Goal: Entertainment & Leisure: Browse casually

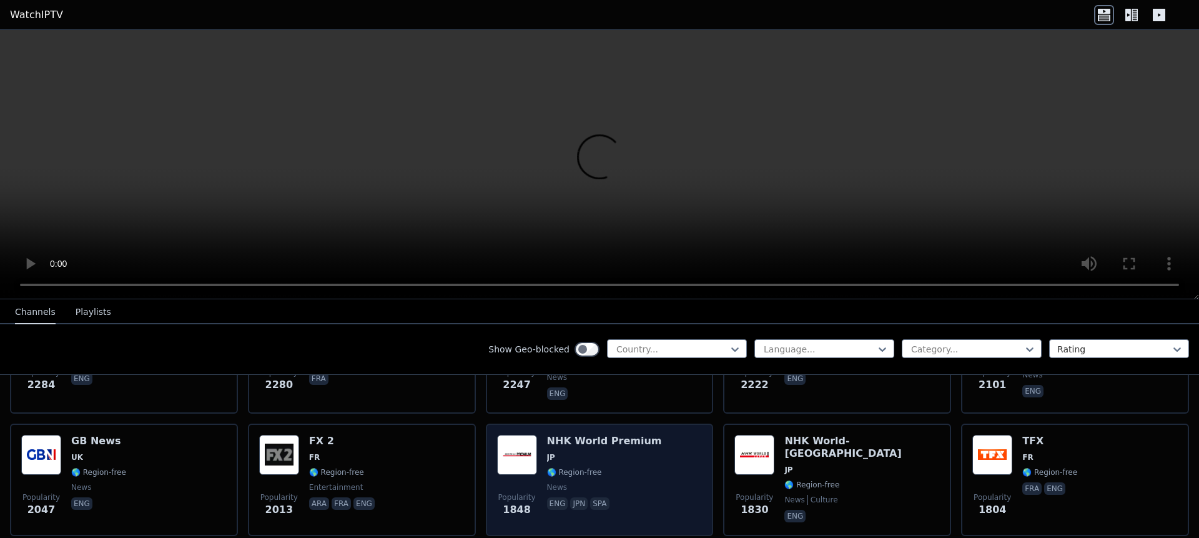
scroll to position [780, 0]
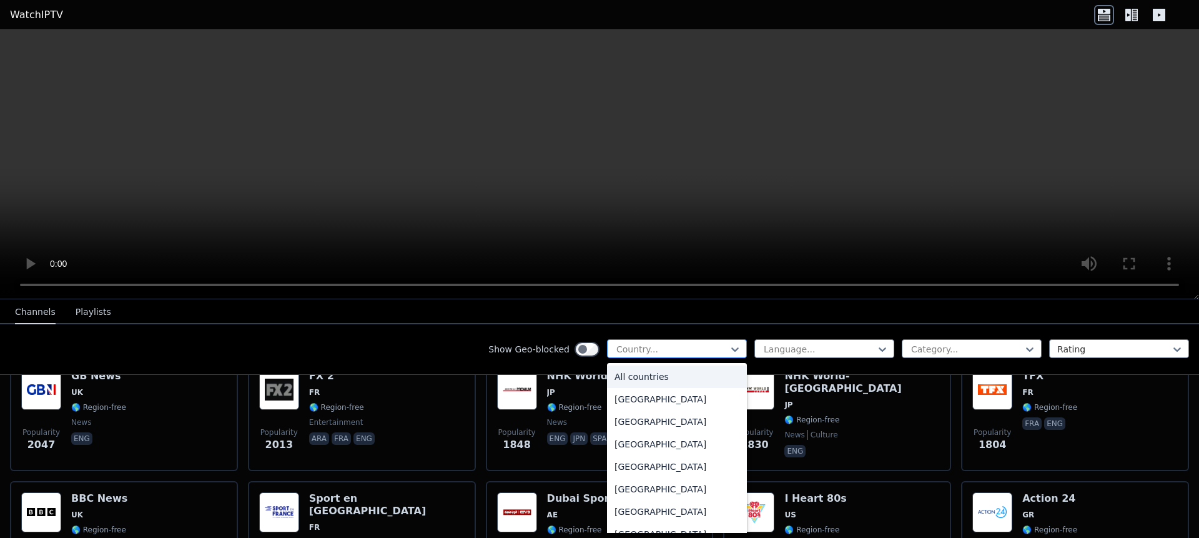
click at [644, 347] on div at bounding box center [672, 349] width 114 height 12
click at [956, 345] on div at bounding box center [967, 349] width 114 height 12
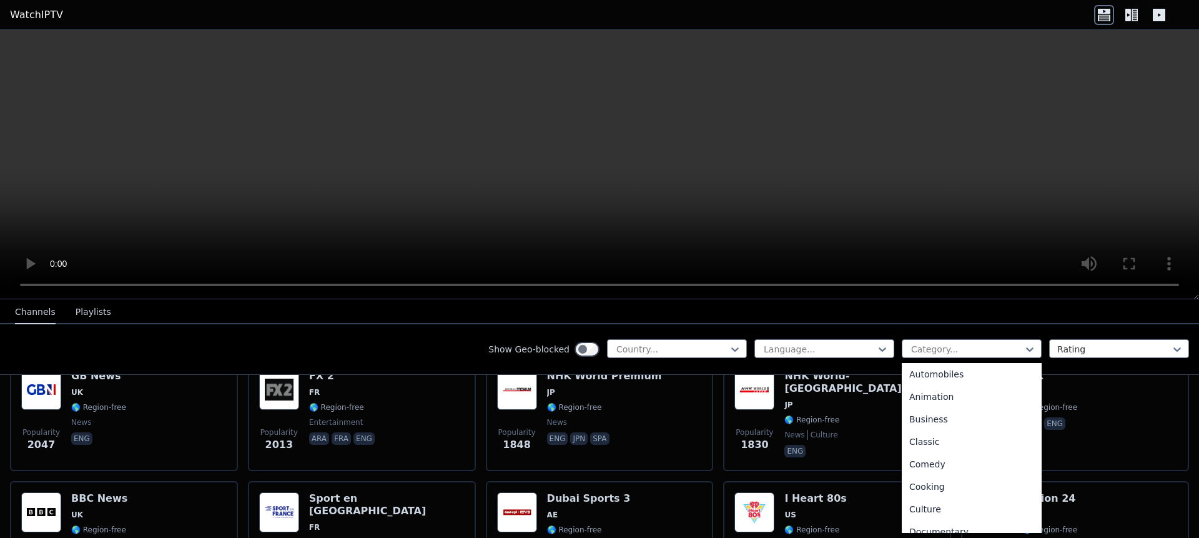
scroll to position [0, 0]
click at [1083, 343] on div at bounding box center [1114, 349] width 114 height 12
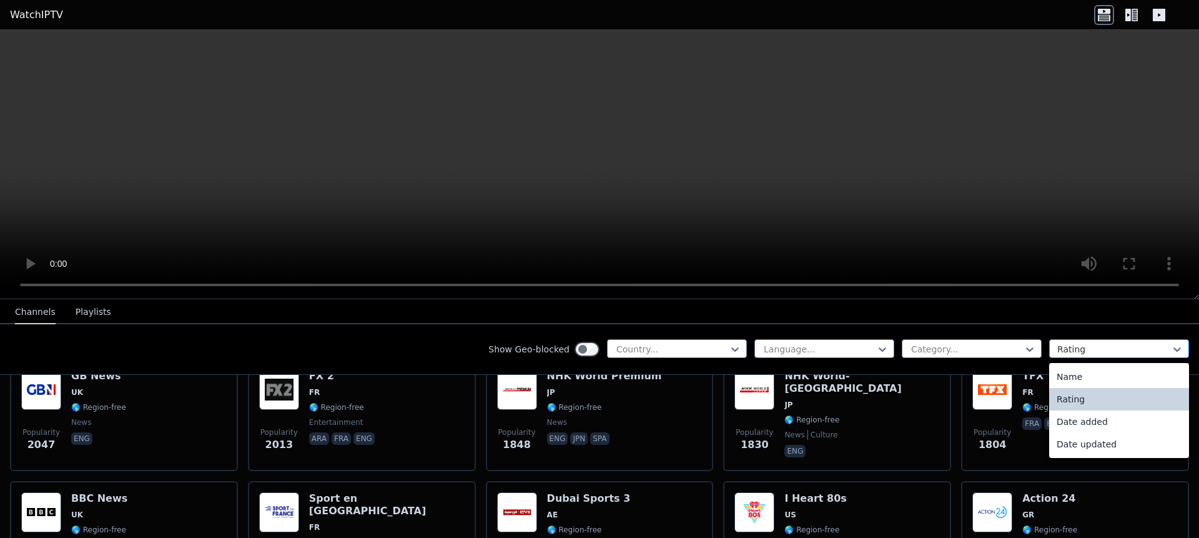
click at [1082, 345] on div at bounding box center [1114, 349] width 114 height 12
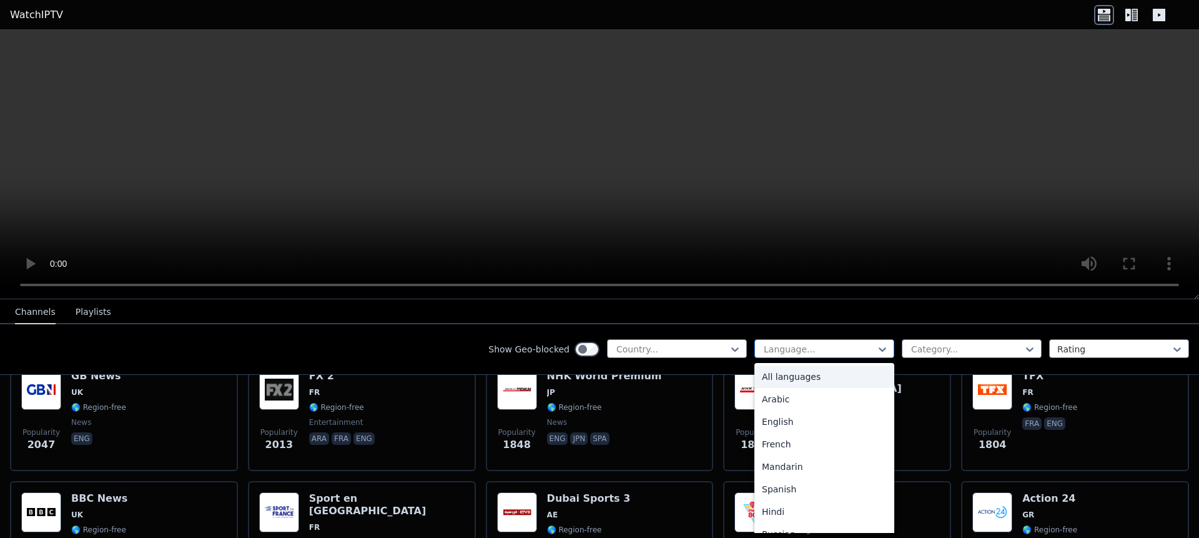
click at [792, 343] on div at bounding box center [819, 349] width 114 height 12
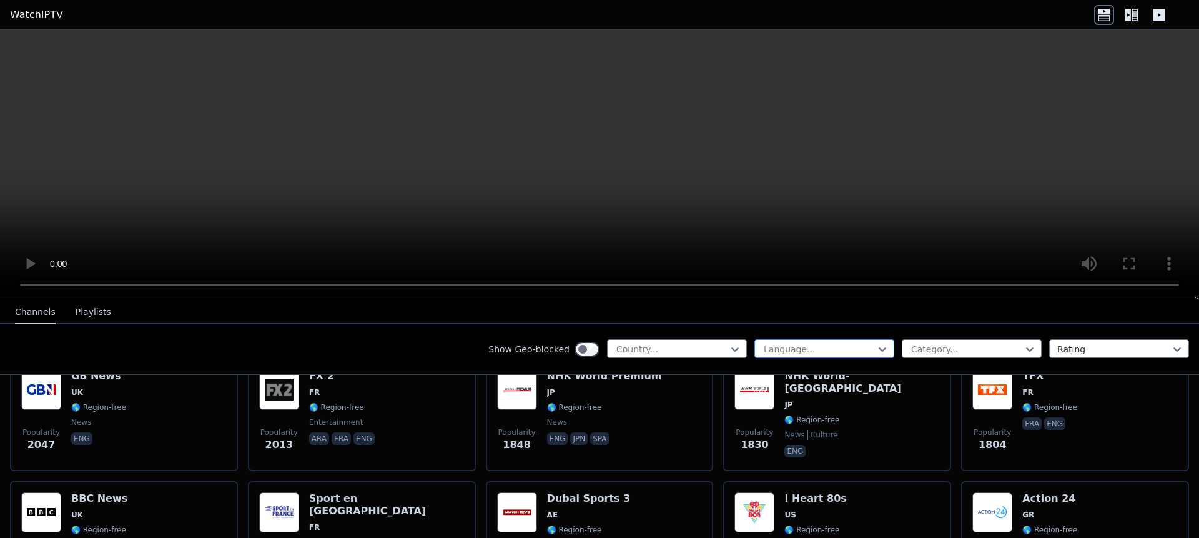
click at [792, 343] on div at bounding box center [819, 349] width 114 height 12
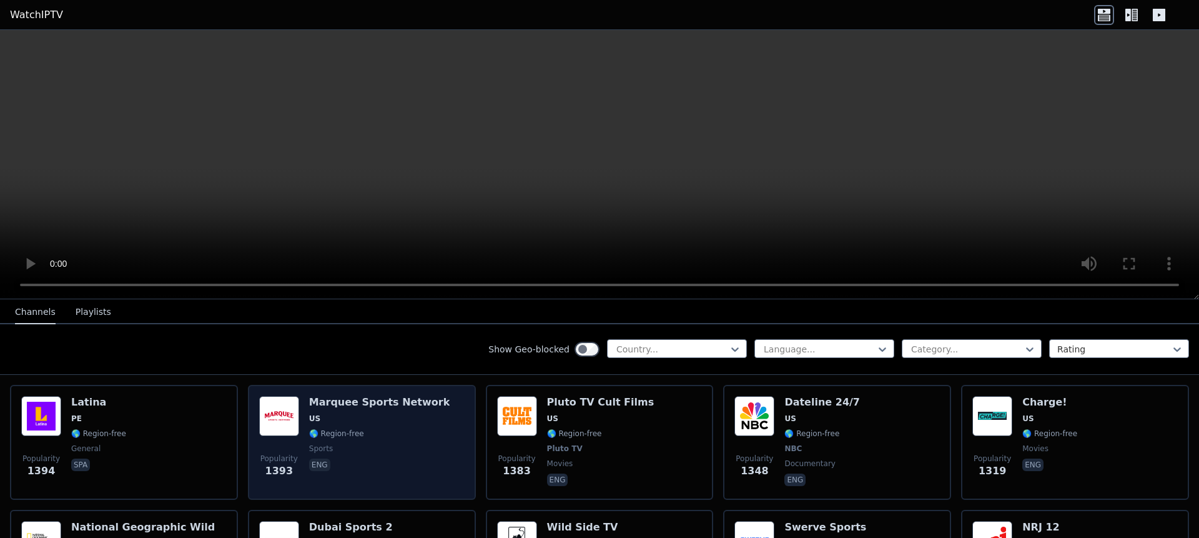
scroll to position [1266, 0]
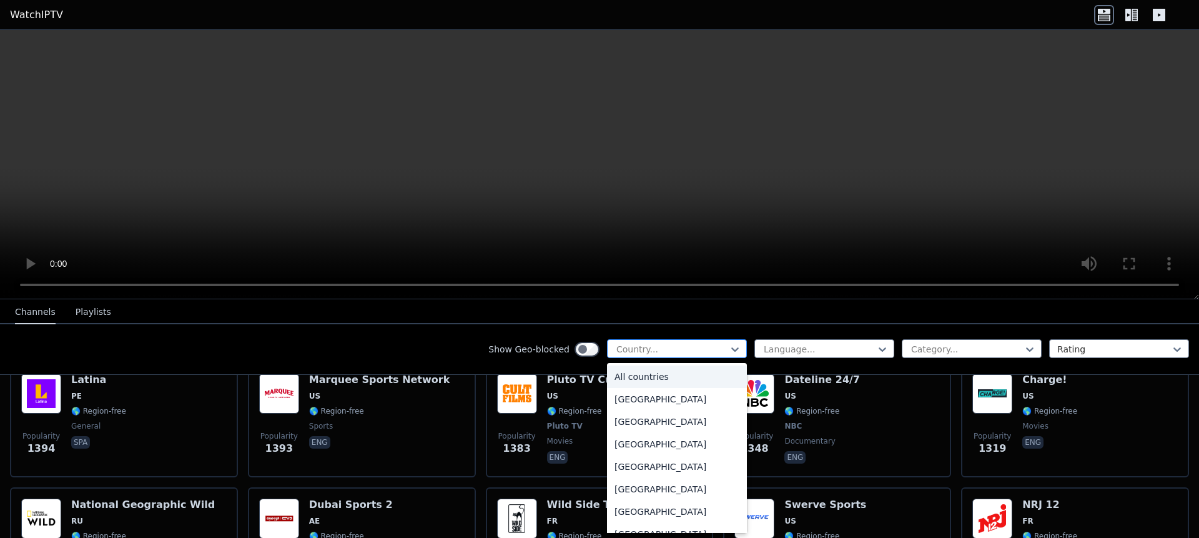
click at [652, 343] on div at bounding box center [672, 349] width 114 height 12
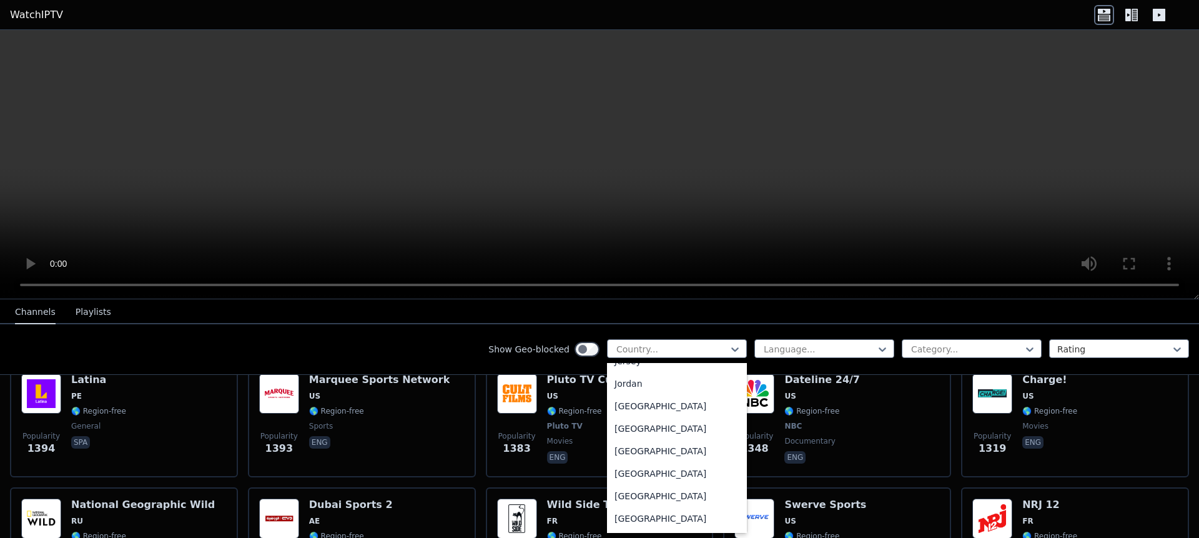
scroll to position [2069, 0]
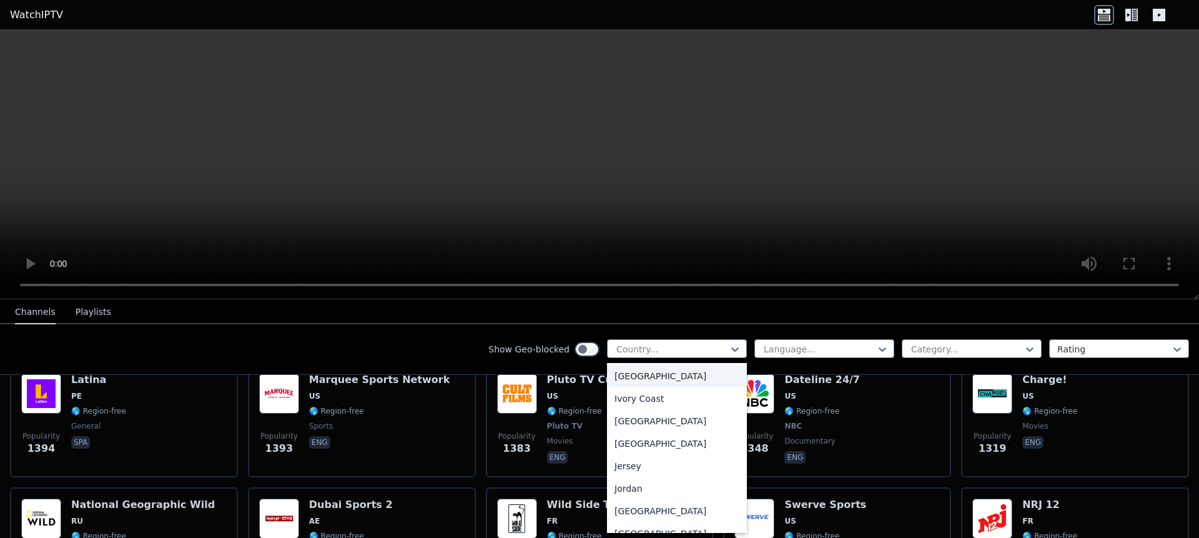
click at [629, 387] on div "[GEOGRAPHIC_DATA]" at bounding box center [677, 376] width 140 height 22
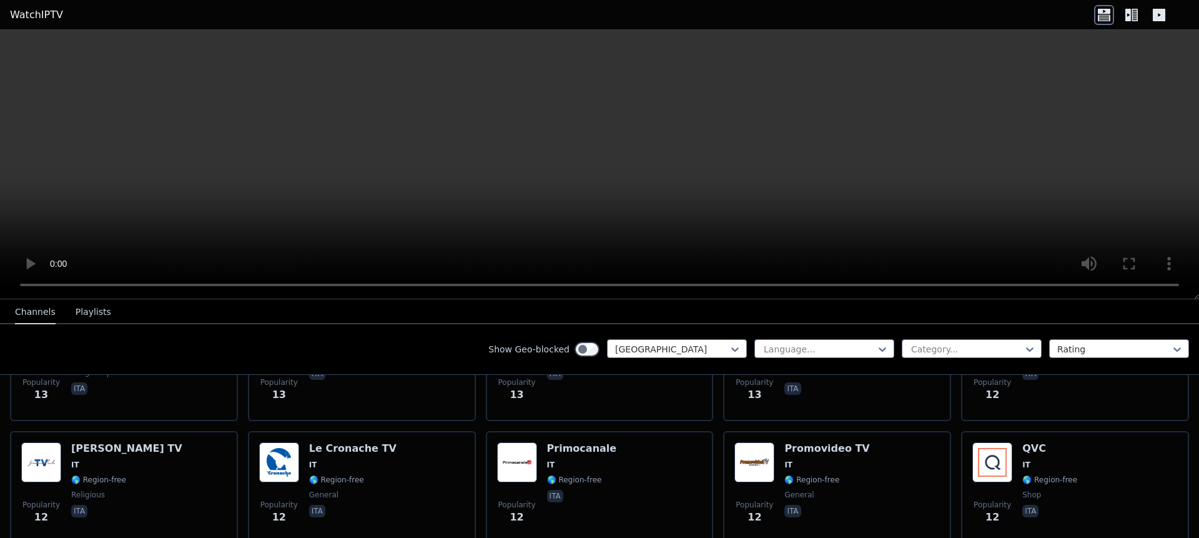
scroll to position [4943, 0]
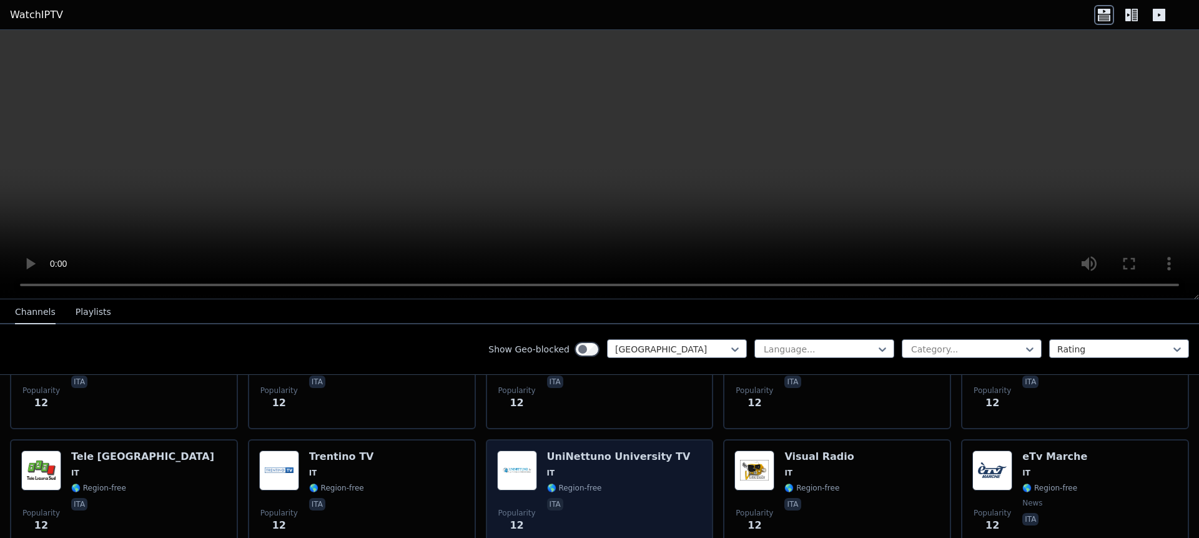
click at [606, 450] on div "UniNettuno University TV IT 🌎 Region-free ita" at bounding box center [619, 495] width 144 height 90
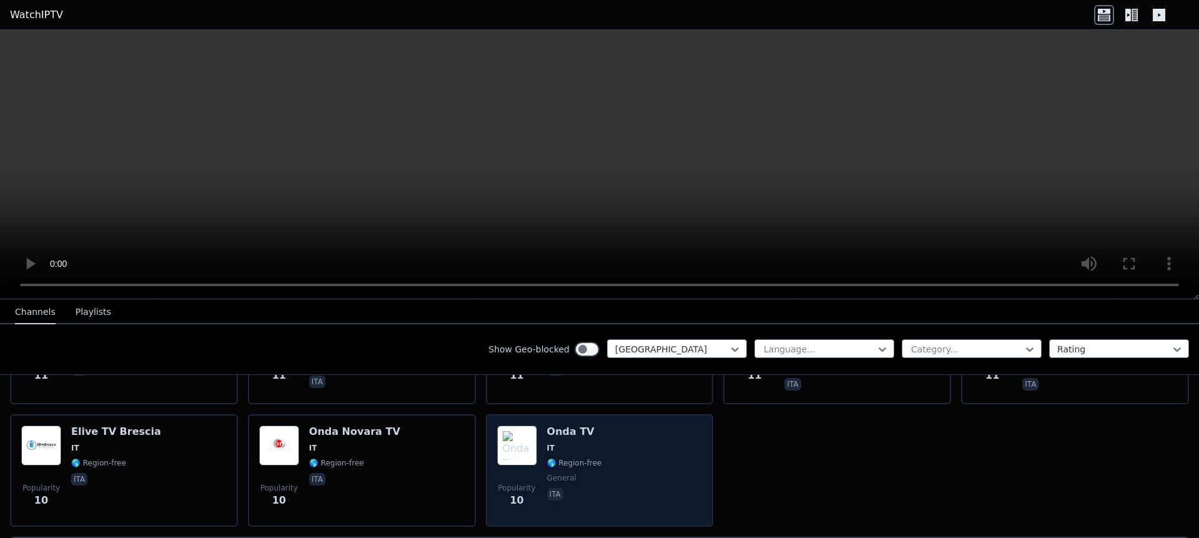
scroll to position [5720, 0]
